Goal: Transaction & Acquisition: Complete application form

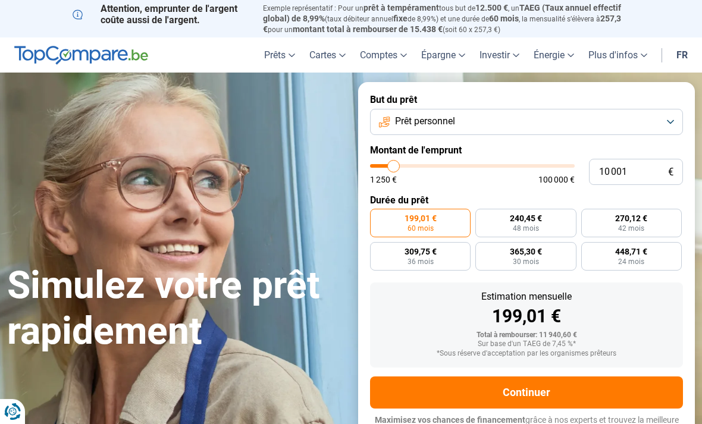
type input "12 750"
type input "12750"
type input "13 750"
type input "13750"
type input "14 750"
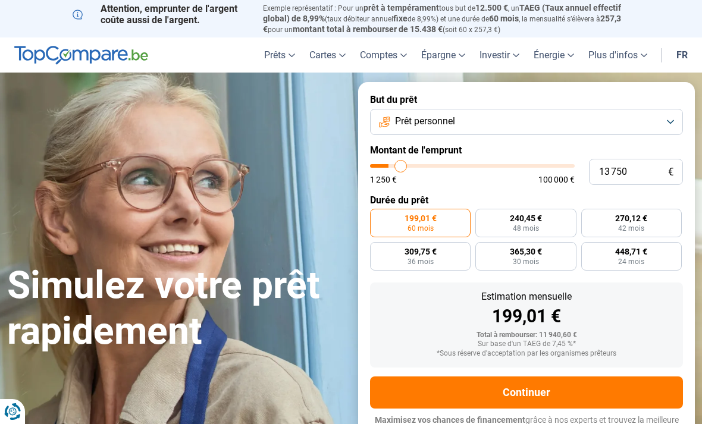
type input "14750"
type input "15 250"
type input "15250"
type input "16 000"
type input "16000"
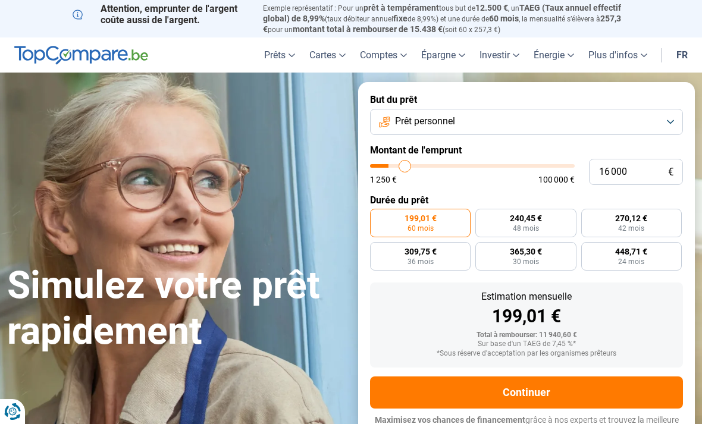
type input "16 500"
type input "16500"
type input "16 750"
type input "16750"
type input "17 500"
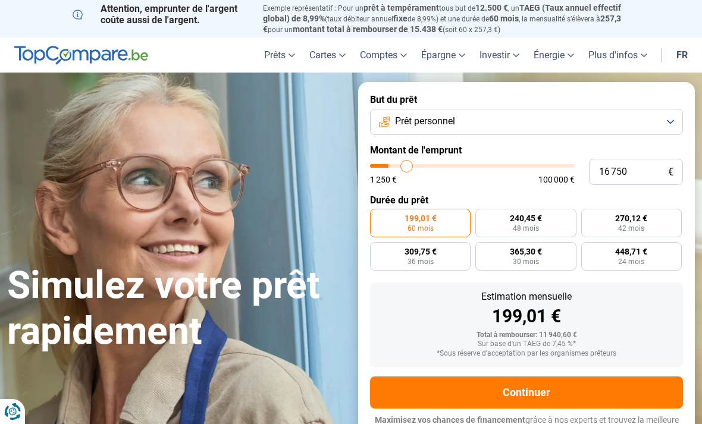
type input "17500"
type input "17 750"
type input "17750"
type input "18 000"
type input "18000"
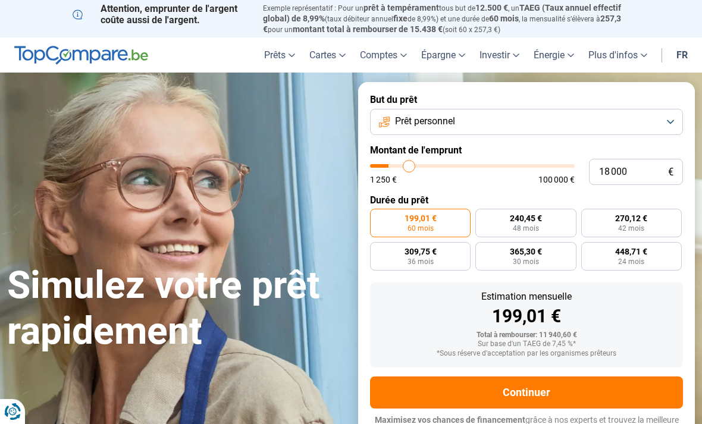
type input "18 250"
type input "18250"
type input "18 750"
type input "18750"
type input "19 000"
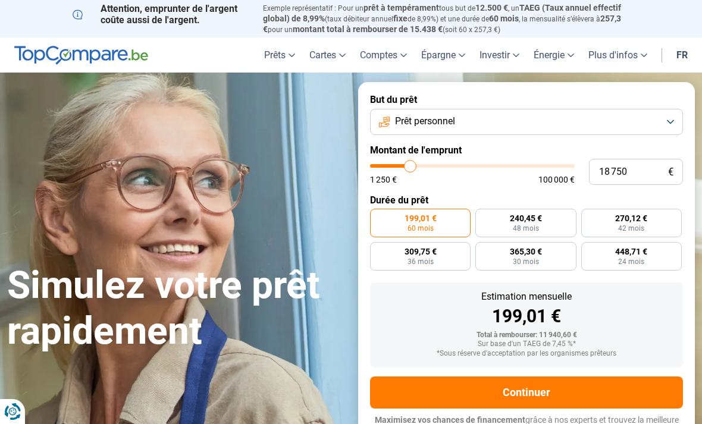
type input "19000"
type input "19 250"
type input "19250"
type input "19 500"
type input "19500"
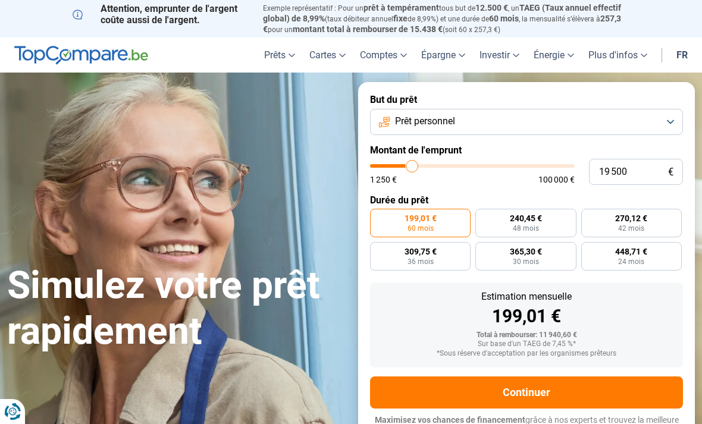
type input "19 750"
type input "19750"
type input "20 250"
type input "20250"
type input "20 500"
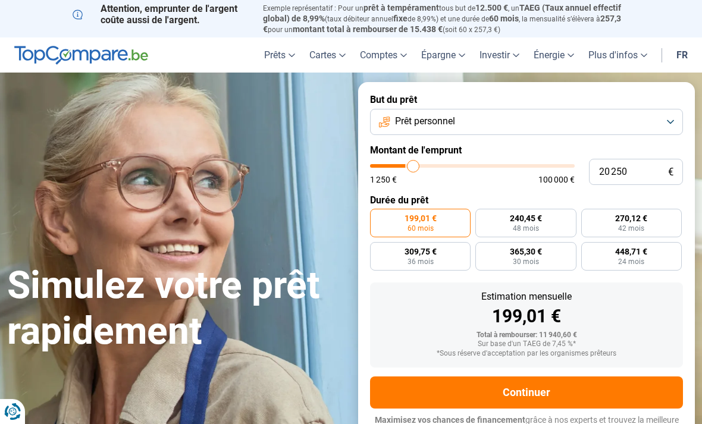
type input "20500"
type input "20 750"
type input "20750"
type input "21 000"
type input "21000"
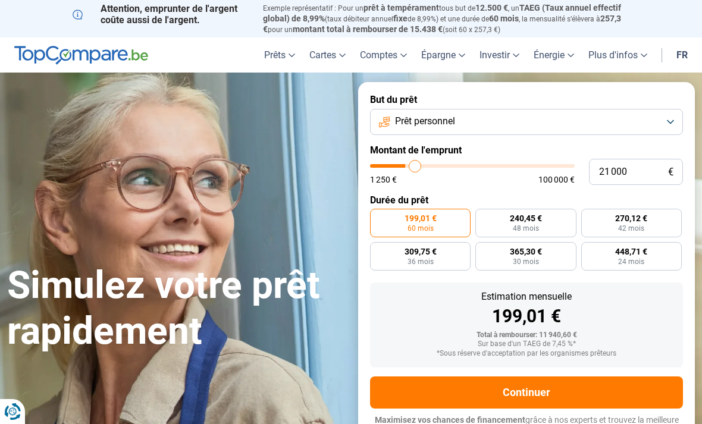
type input "21 500"
type input "21500"
type input "21 750"
type input "21750"
type input "22 000"
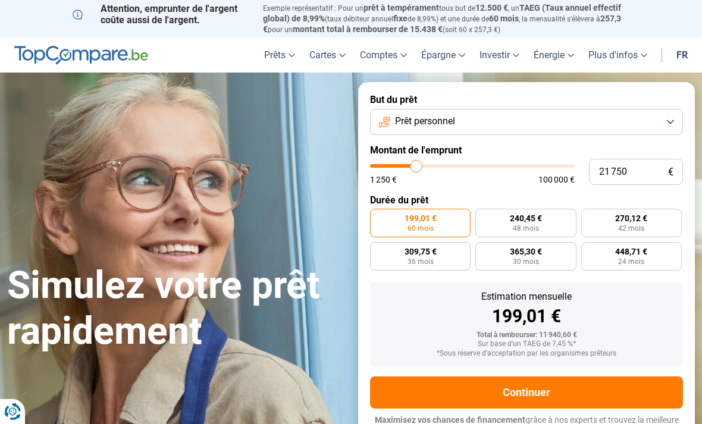
type input "22000"
type input "22 250"
type input "22250"
type input "22 750"
type input "22750"
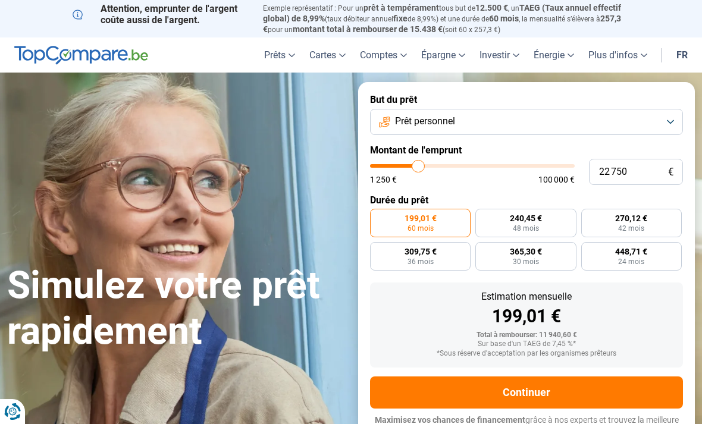
type input "23 000"
type input "23000"
type input "23 250"
type input "23250"
type input "23 500"
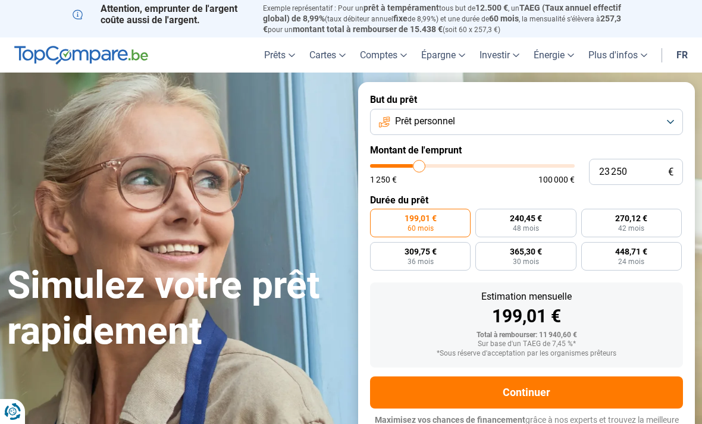
type input "23500"
type input "23 750"
type input "23750"
type input "24 250"
type input "24250"
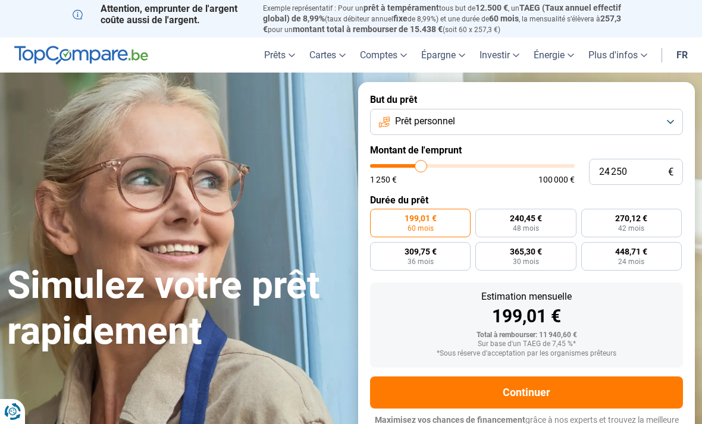
type input "24 500"
type input "24500"
type input "24 750"
type input "24750"
type input "25 000"
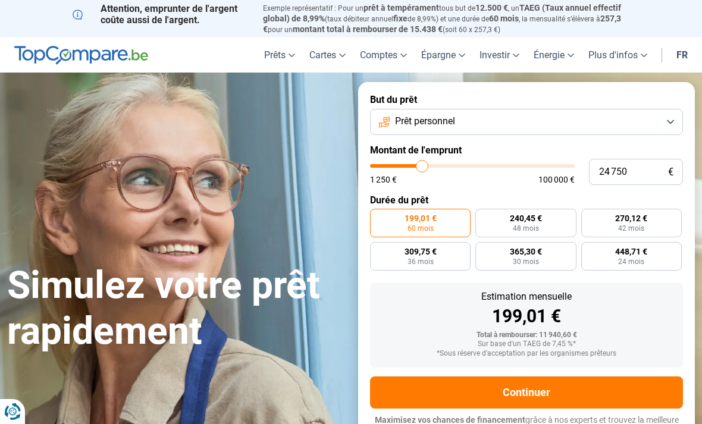
type input "25000"
type input "25 500"
type input "25500"
type input "25 750"
type input "25750"
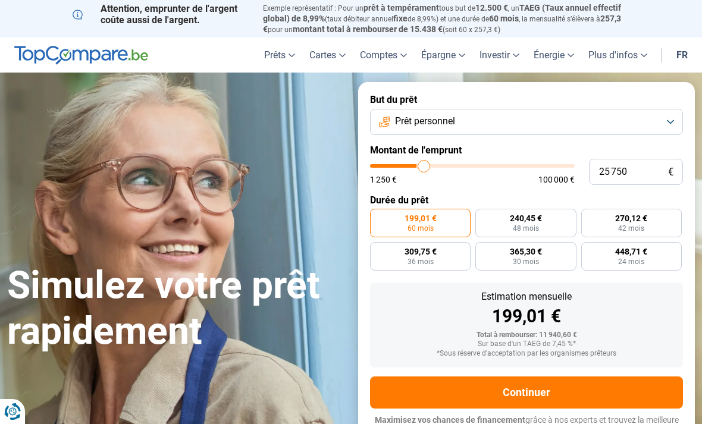
type input "26 000"
type input "26000"
type input "26 250"
type input "26250"
type input "26 750"
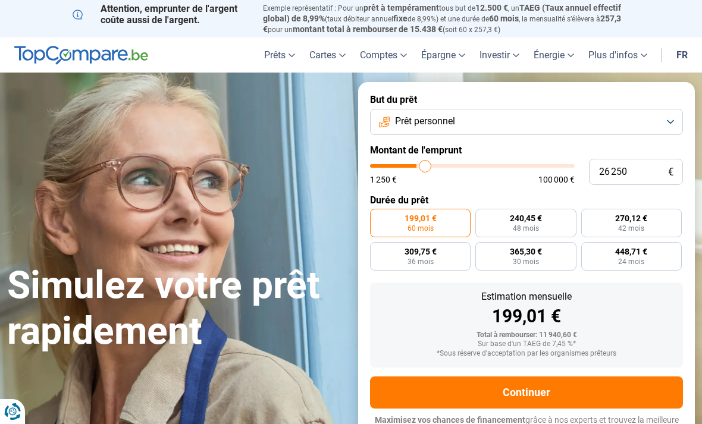
type input "26750"
type input "27 000"
type input "27000"
type input "27 250"
type input "27250"
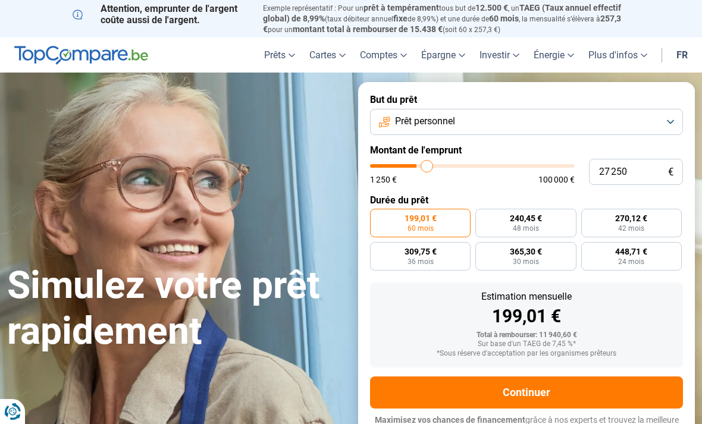
type input "27 500"
type input "27500"
type input "27 750"
type input "27750"
type input "28 250"
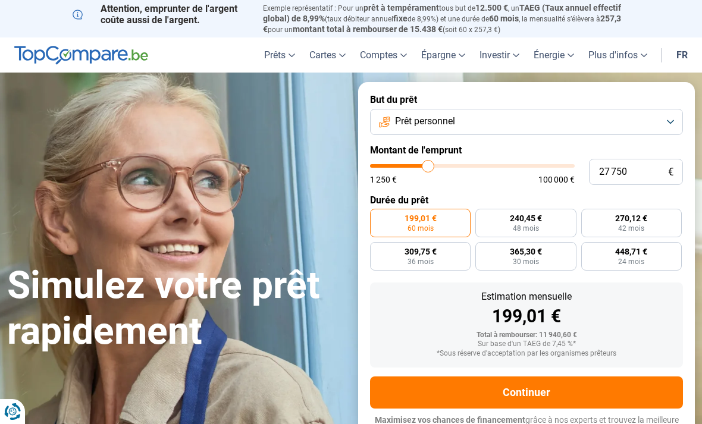
type input "28250"
type input "28 500"
type input "28500"
type input "28 750"
type input "28750"
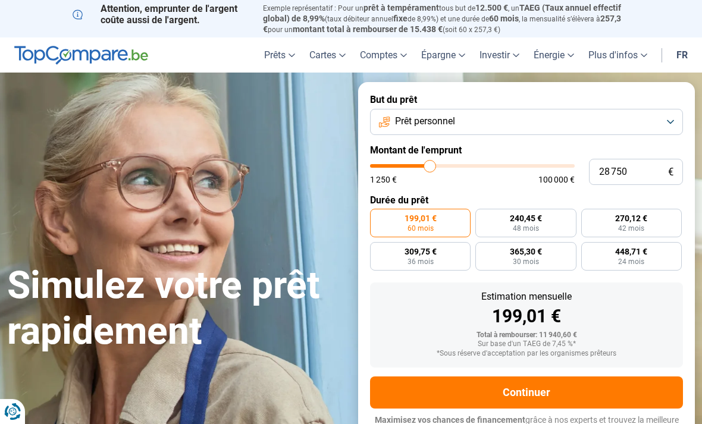
type input "29 000"
type input "29000"
type input "29 500"
type input "29500"
type input "29 750"
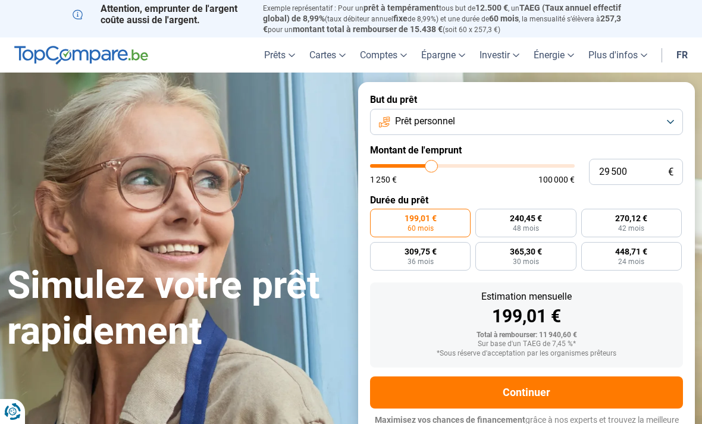
type input "29750"
type input "30 000"
type input "30000"
type input "30 250"
type input "30250"
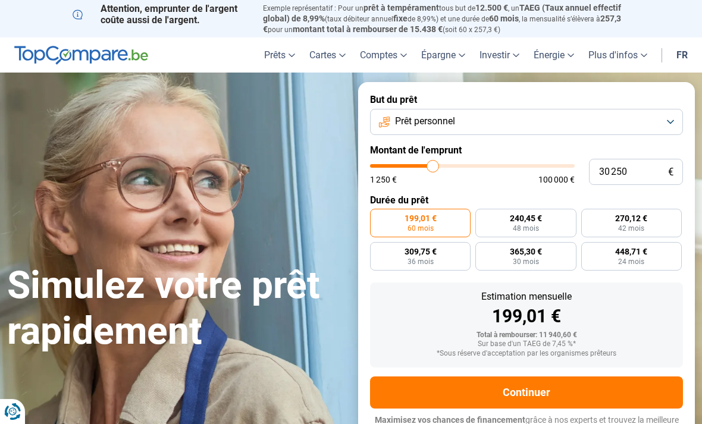
type input "30 750"
type input "30750"
type input "31 000"
type input "31000"
type input "31 250"
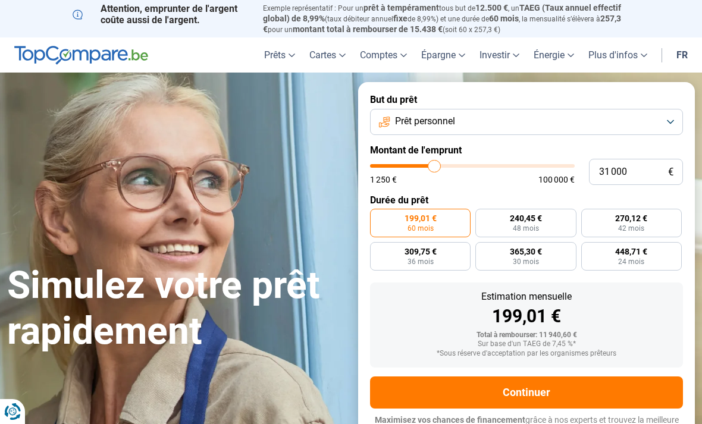
type input "31250"
type input "31 500"
type input "31500"
type input "31 750"
type input "31750"
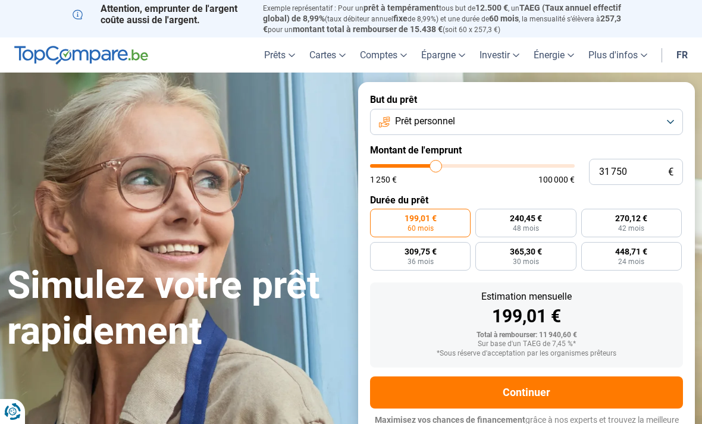
type input "32 250"
type input "32250"
type input "32 500"
type input "32500"
type input "32 750"
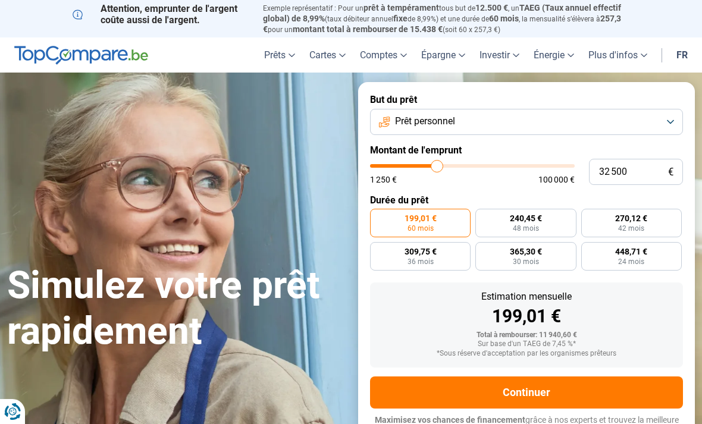
type input "32750"
type input "33 000"
type input "33000"
type input "33 500"
type input "33500"
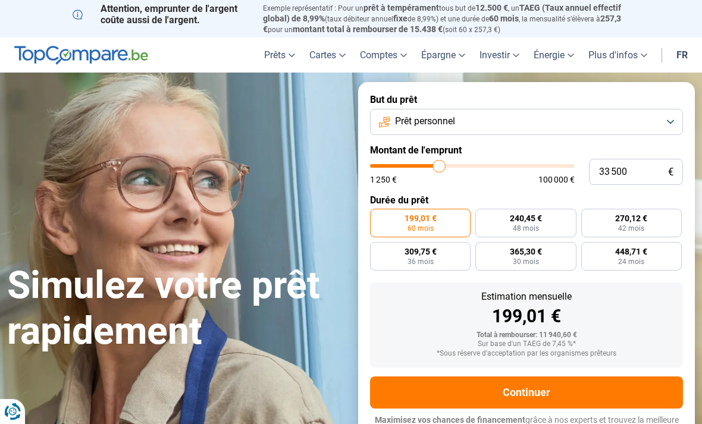
type input "33 750"
type input "33750"
type input "34 000"
type input "34000"
type input "34 250"
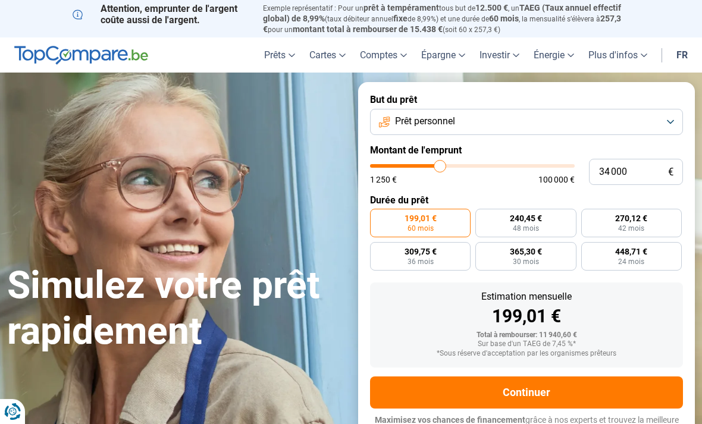
type input "34250"
type input "34 500"
type input "34500"
type input "35 000"
type input "35000"
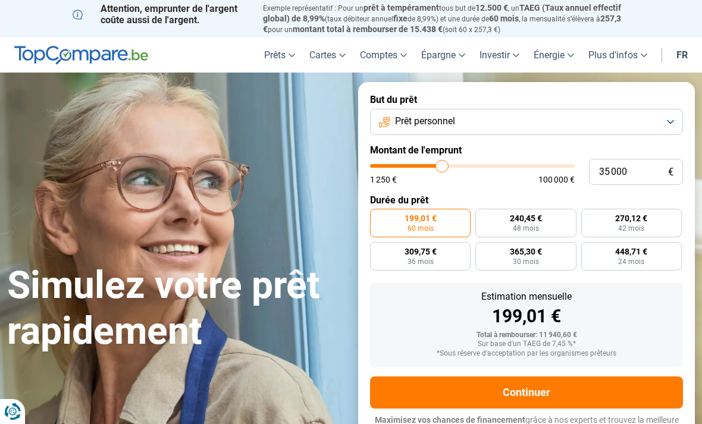
type input "35 250"
type input "35250"
type input "35 500"
type input "35500"
type input "35 750"
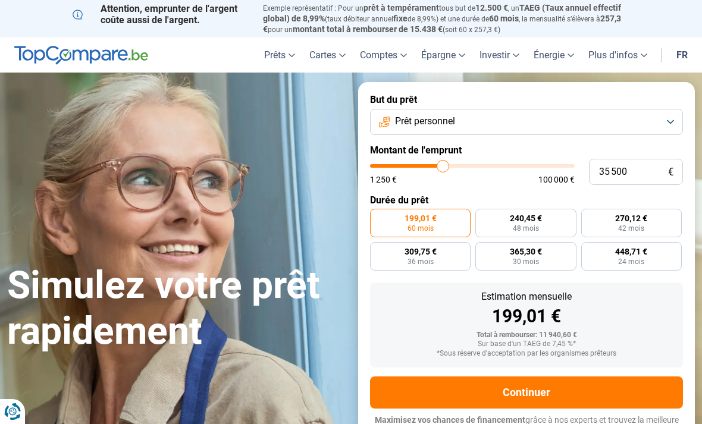
type input "35750"
type input "36 250"
type input "36250"
type input "36 500"
type input "36500"
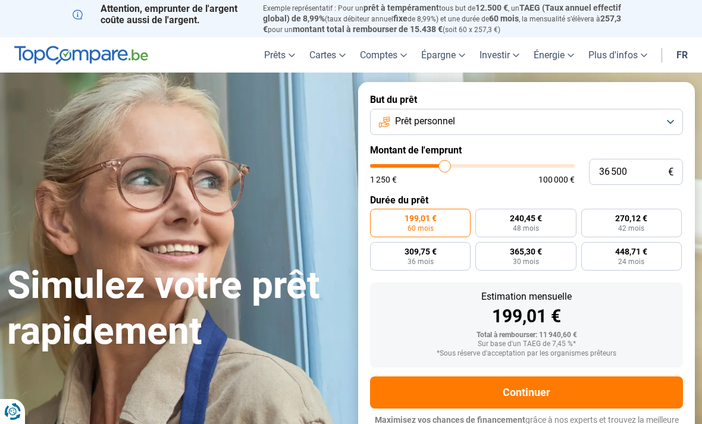
type input "36 750"
type input "36750"
type input "37 000"
type input "37000"
type input "37 750"
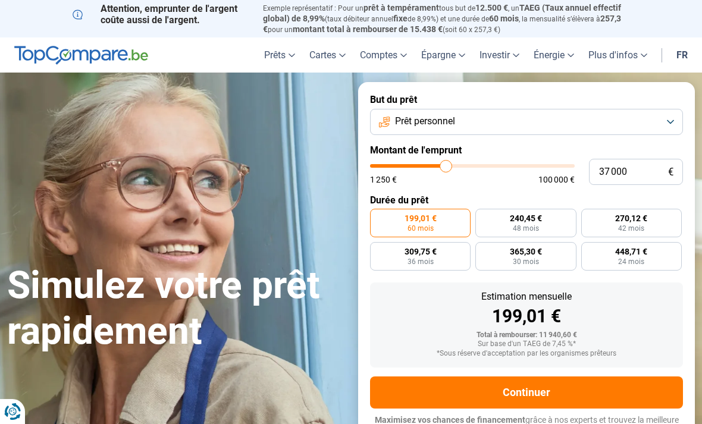
type input "37750"
type input "38 250"
type input "38250"
type input "39 000"
type input "39000"
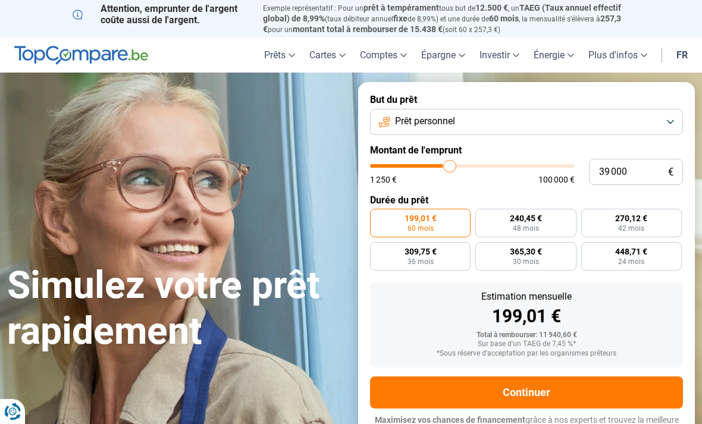
type input "39 500"
type input "39500"
type input "40 250"
type input "40250"
type input "40 500"
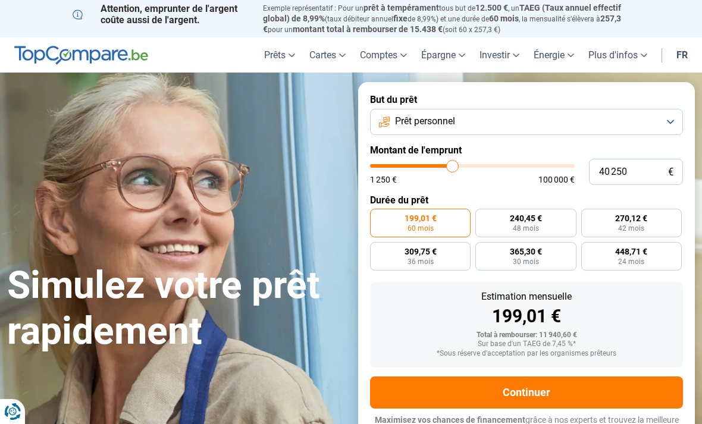
type input "40500"
type input "40 750"
type input "40750"
type input "41 000"
type input "41000"
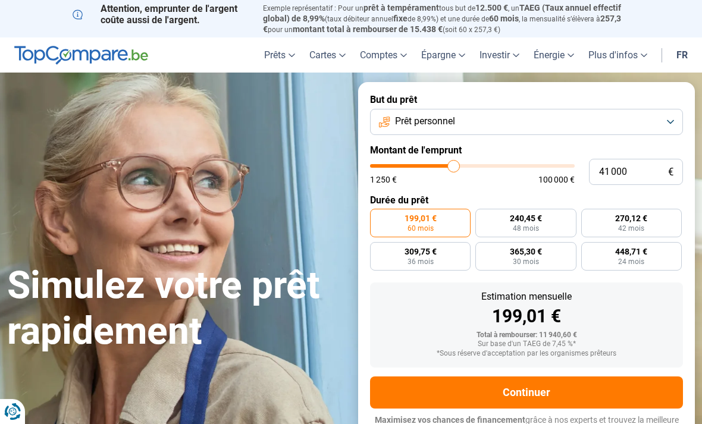
type input "41 500"
type input "41500"
type input "41 750"
type input "41750"
type input "42 000"
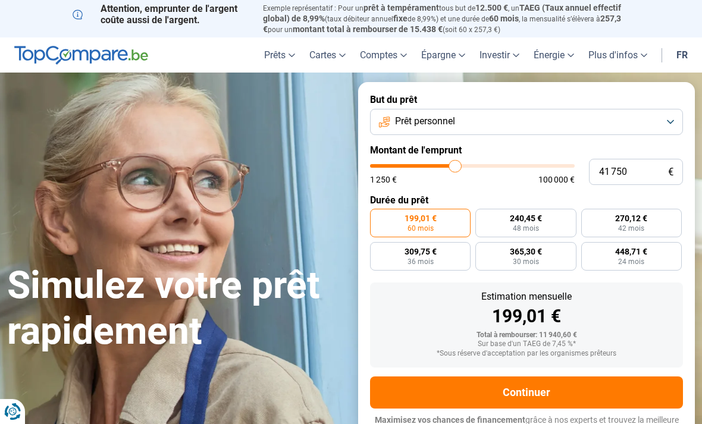
type input "42000"
type input "42 250"
type input "42250"
type input "42 500"
type input "42500"
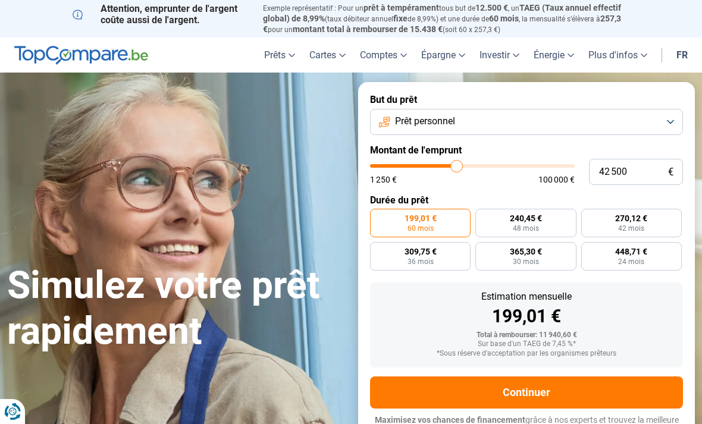
type input "43 000"
type input "43000"
type input "43 250"
type input "43250"
type input "43 500"
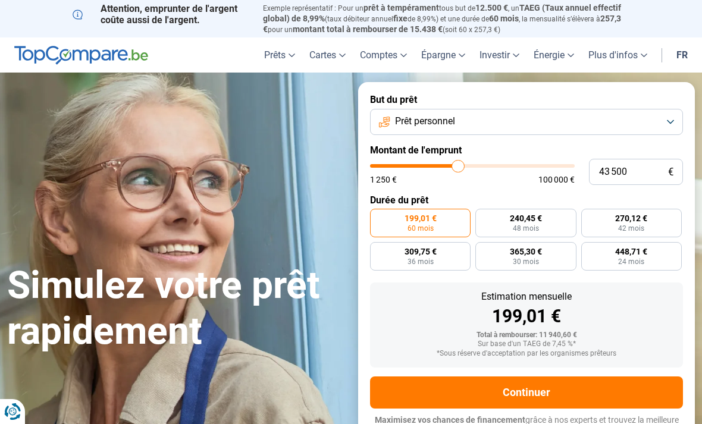
type input "43500"
type input "43 250"
type input "43250"
type input "43 000"
type input "43000"
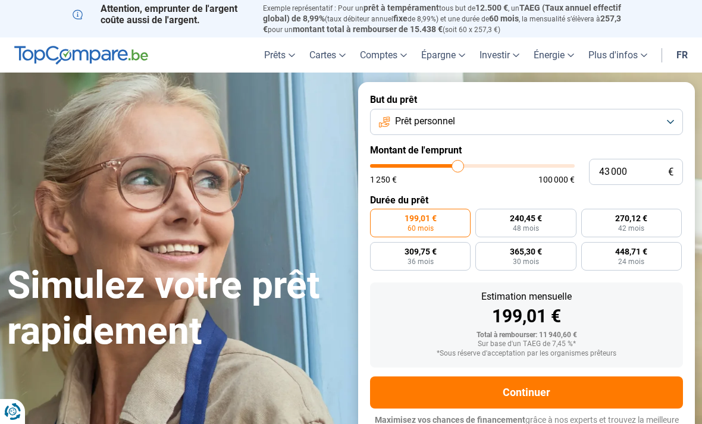
type input "42 250"
type input "42250"
type input "42 000"
type input "42000"
type input "41 750"
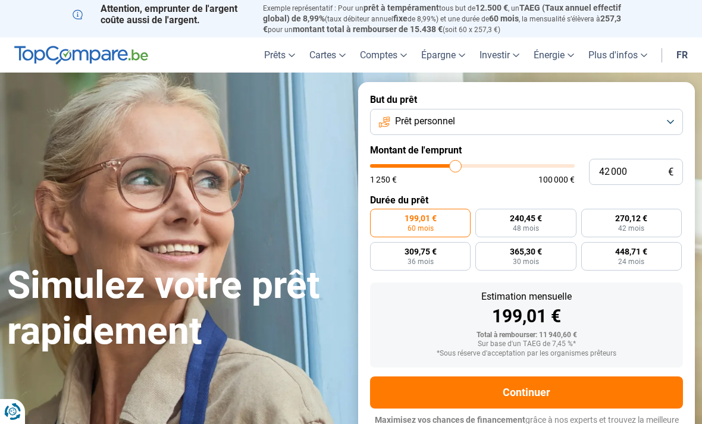
type input "41750"
type input "41 500"
type input "41500"
type input "41 000"
type input "41000"
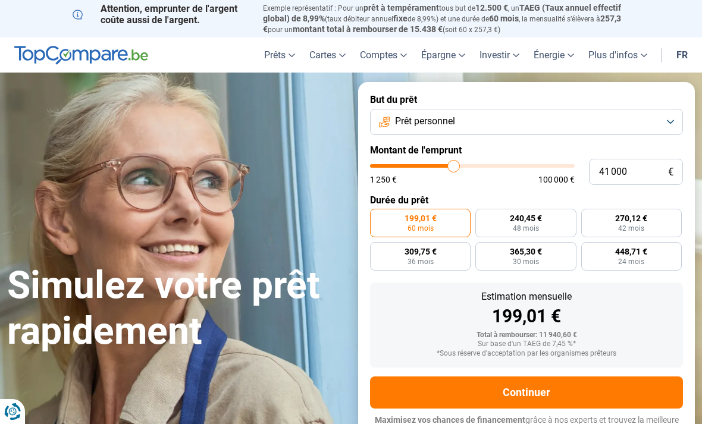
type input "40 750"
type input "40750"
type input "40 500"
type input "40500"
type input "40 250"
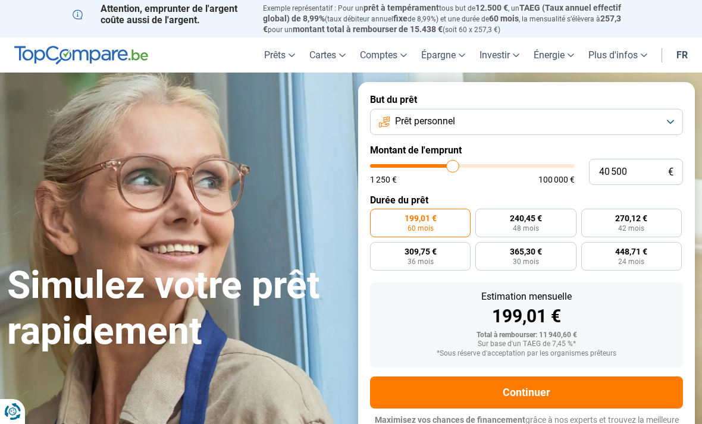
type input "40250"
type input "39 750"
type input "39750"
type input "39 500"
type input "39500"
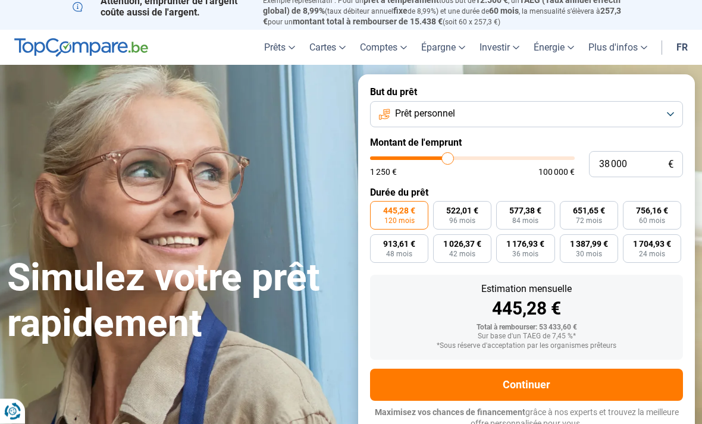
scroll to position [8, 0]
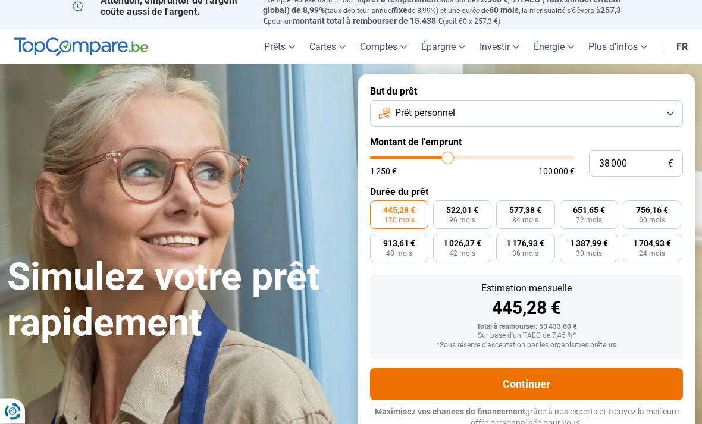
click at [583, 379] on button "Continuer" at bounding box center [526, 385] width 313 height 32
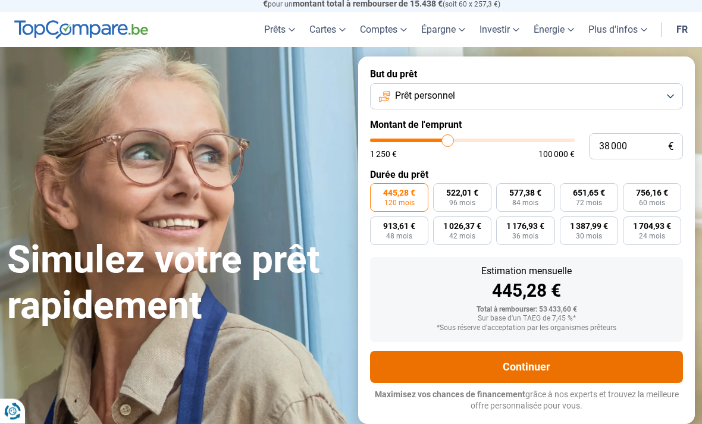
scroll to position [0, 0]
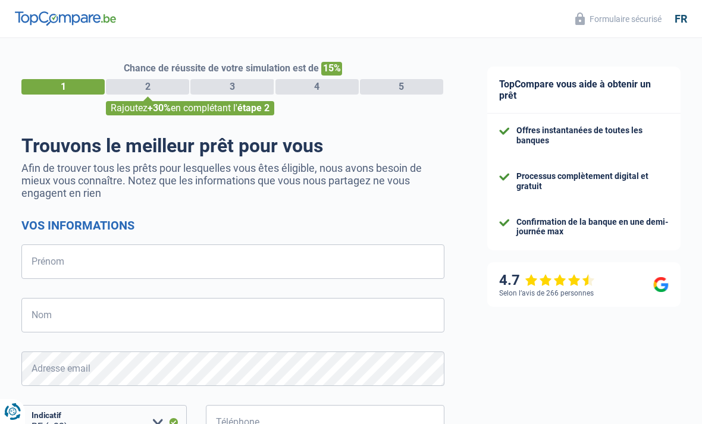
select select "32"
